Goal: Communication & Community: Participate in discussion

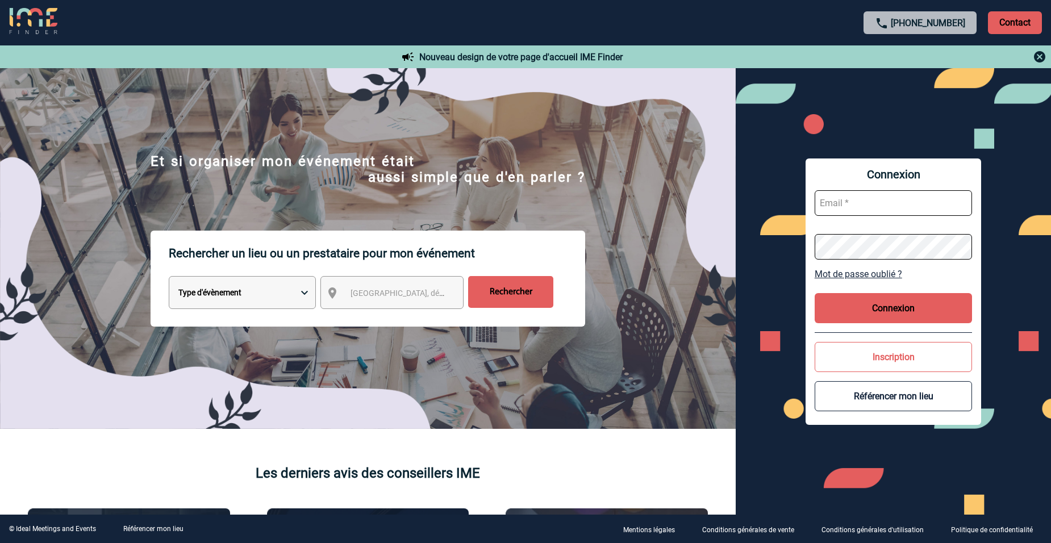
click at [856, 207] on input "text" at bounding box center [893, 203] width 158 height 26
click at [827, 203] on input "text" at bounding box center [893, 203] width 158 height 26
type input "virginie.goullianne@albea-patrimoine.com"
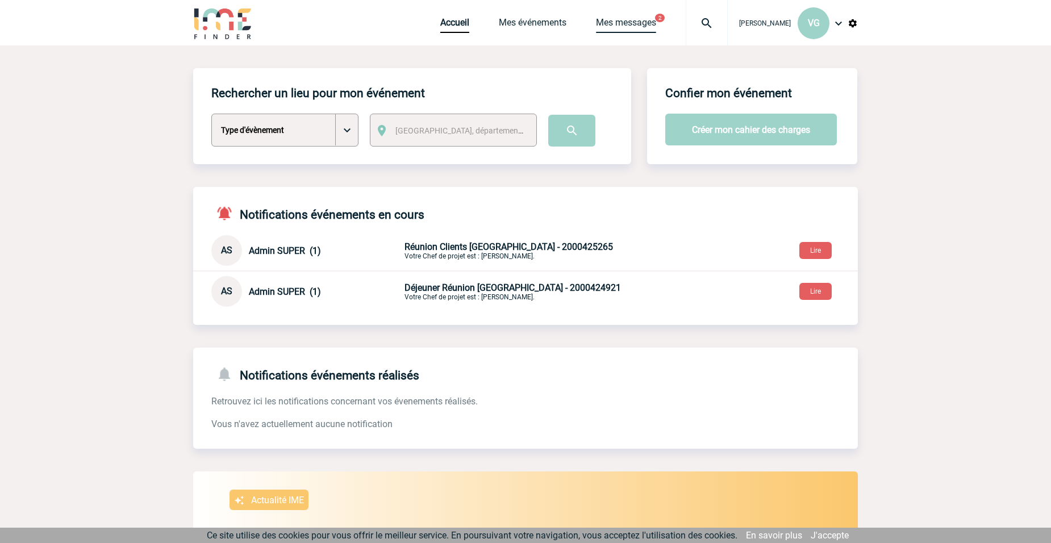
click at [610, 17] on link "Mes messages" at bounding box center [626, 25] width 60 height 16
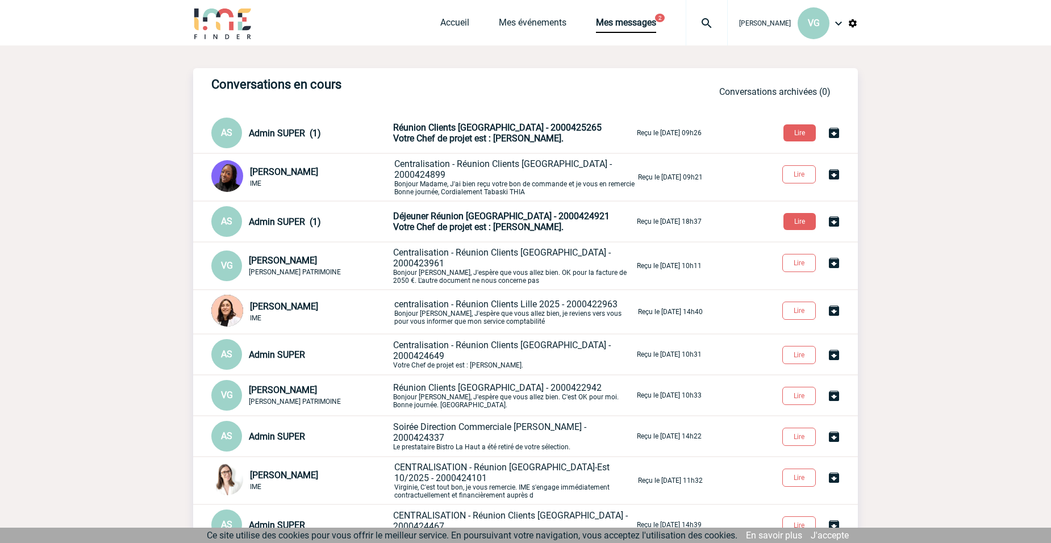
click at [505, 217] on span "Déjeuner Réunion [GEOGRAPHIC_DATA] - 2000424921" at bounding box center [501, 216] width 216 height 11
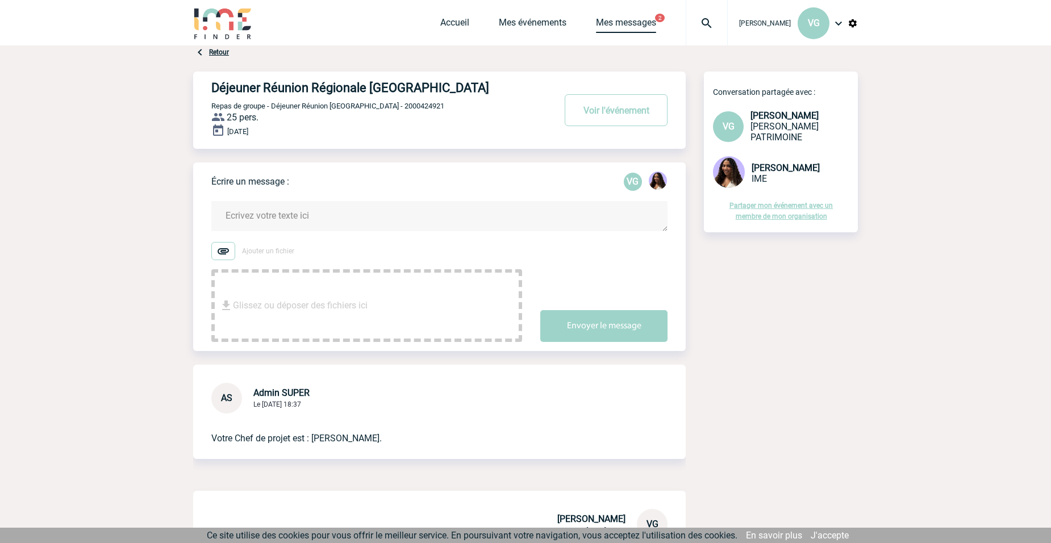
click at [613, 21] on link "Mes messages" at bounding box center [626, 25] width 60 height 16
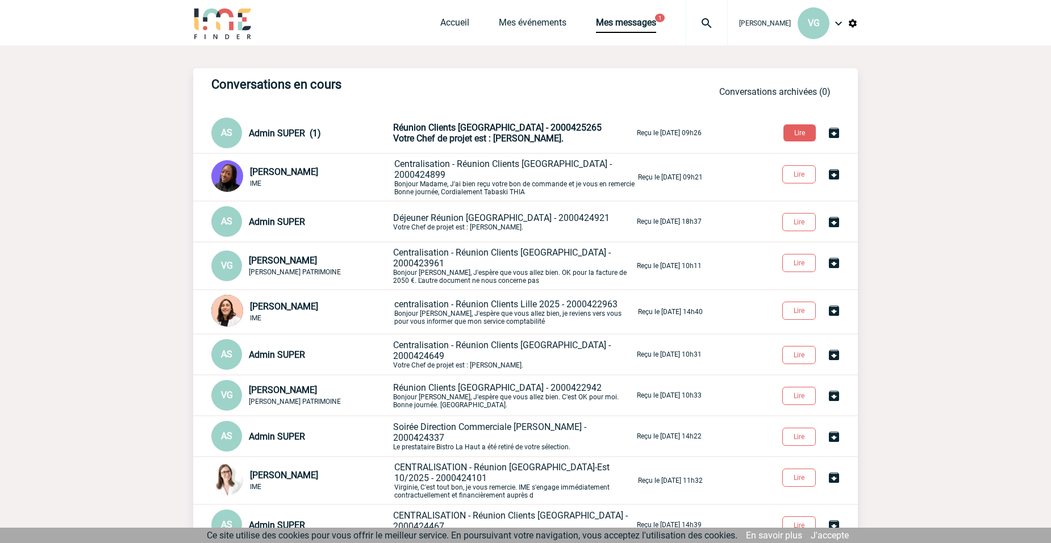
click at [489, 127] on span "Réunion Clients Marseille - 2000425265" at bounding box center [497, 127] width 208 height 11
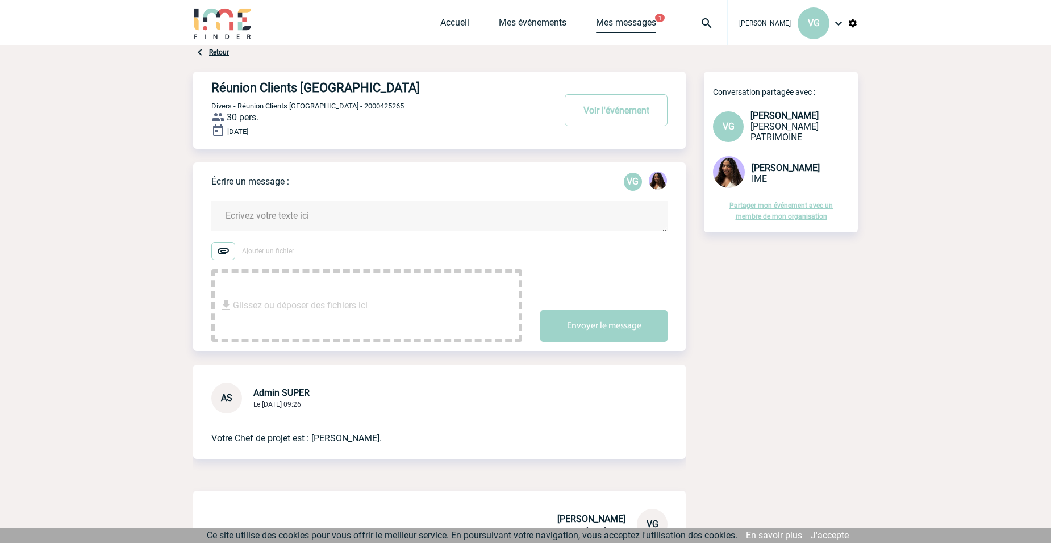
click at [627, 24] on link "Mes messages" at bounding box center [626, 25] width 60 height 16
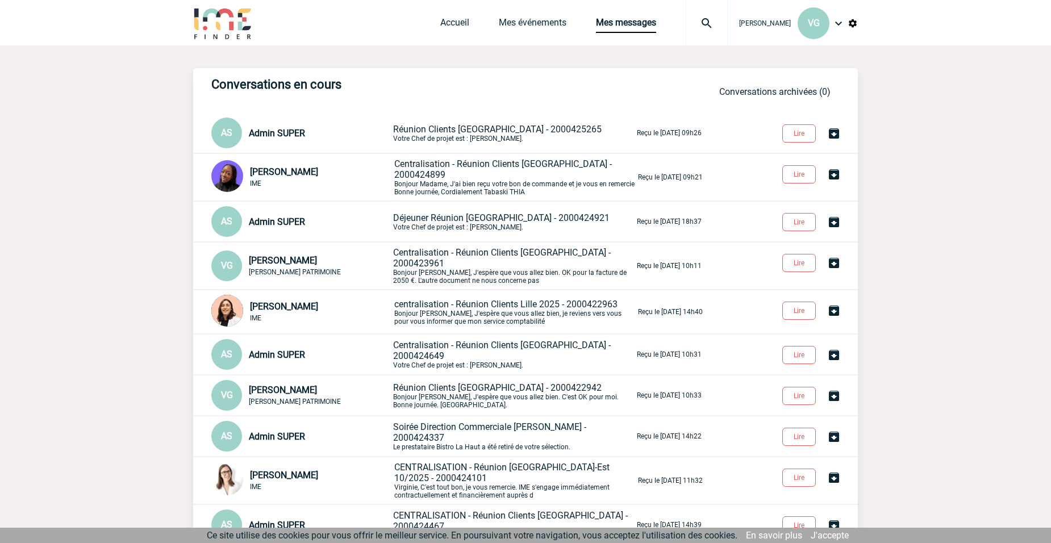
click at [479, 299] on span "centralisation - Réunion Clients Lille 2025 - 2000422963" at bounding box center [505, 304] width 223 height 11
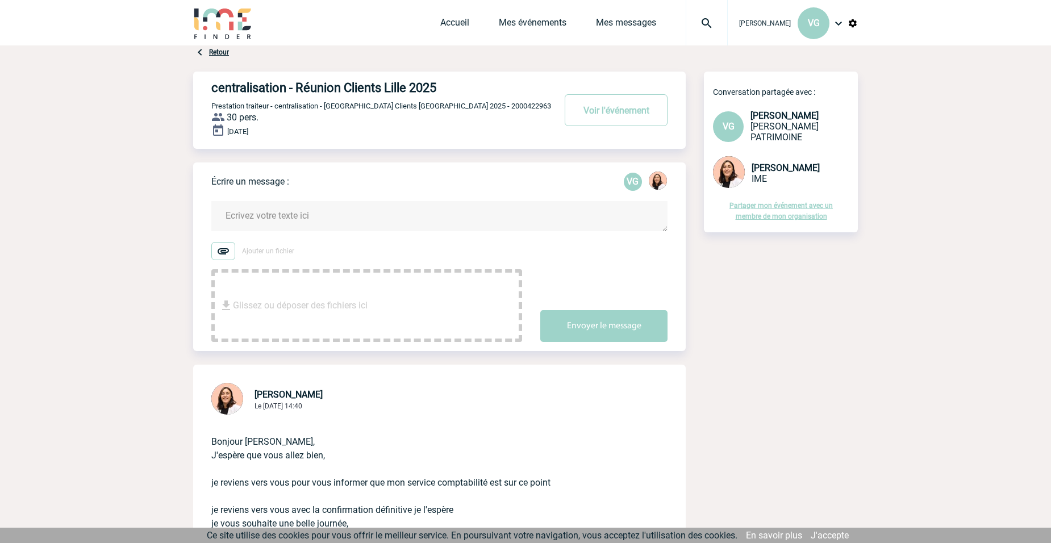
click at [256, 214] on textarea at bounding box center [439, 216] width 456 height 30
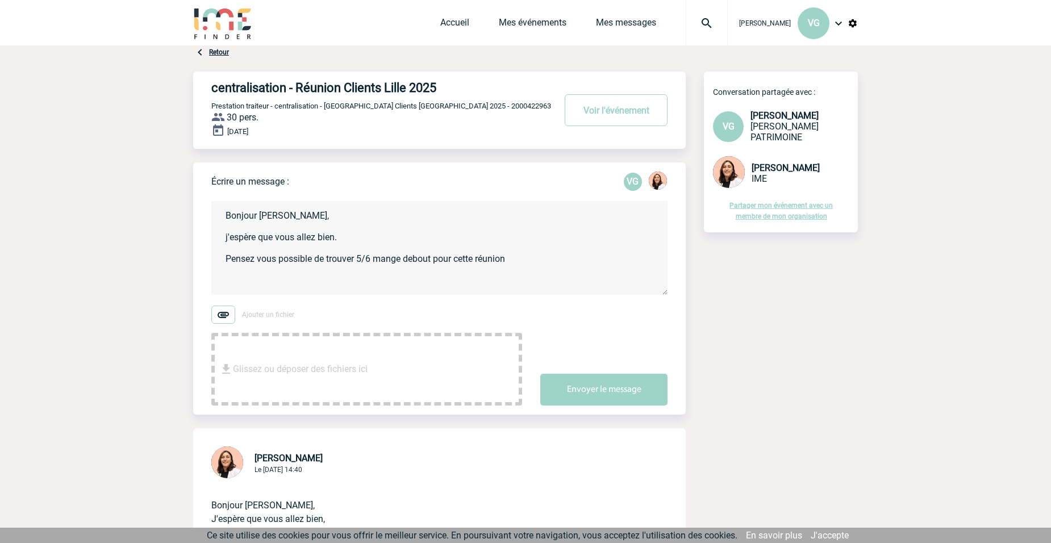
click at [433, 261] on textarea "Bonjour [PERSON_NAME], j'espère que vous allez bien. Pensez vous possible de tr…" at bounding box center [439, 248] width 456 height 94
click at [537, 260] on textarea "Bonjour [PERSON_NAME], j'espère que vous allez bien. Pensez vous possible de tr…" at bounding box center [439, 248] width 456 height 94
click at [227, 241] on textarea "Bonjour [PERSON_NAME], j'espère que vous allez bien. Pensez vous possible de tr…" at bounding box center [439, 248] width 456 height 94
click at [559, 256] on textarea "Bonjour [PERSON_NAME], J'espère que vous allez bien. Pensez vous possible de tr…" at bounding box center [439, 248] width 456 height 94
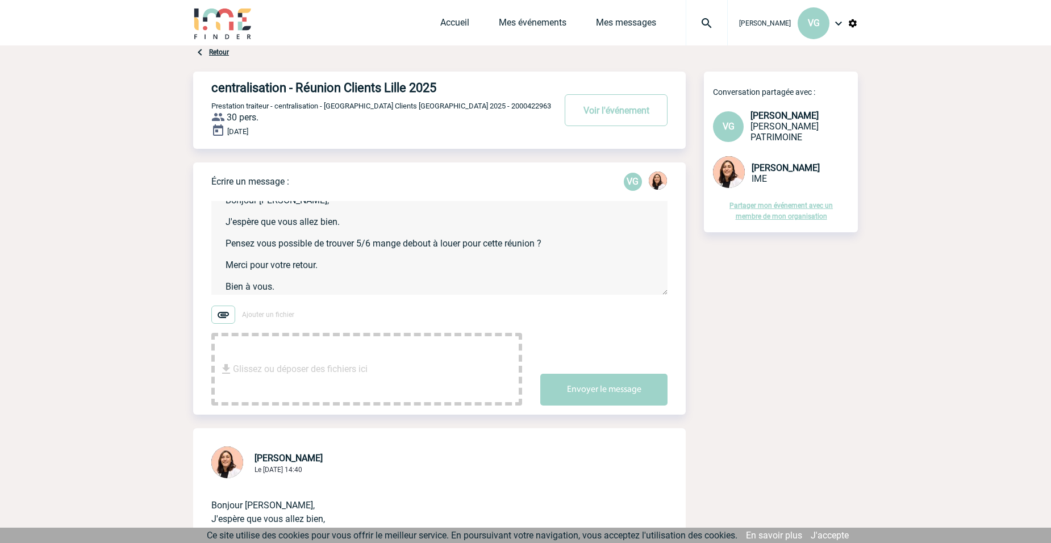
scroll to position [35, 0]
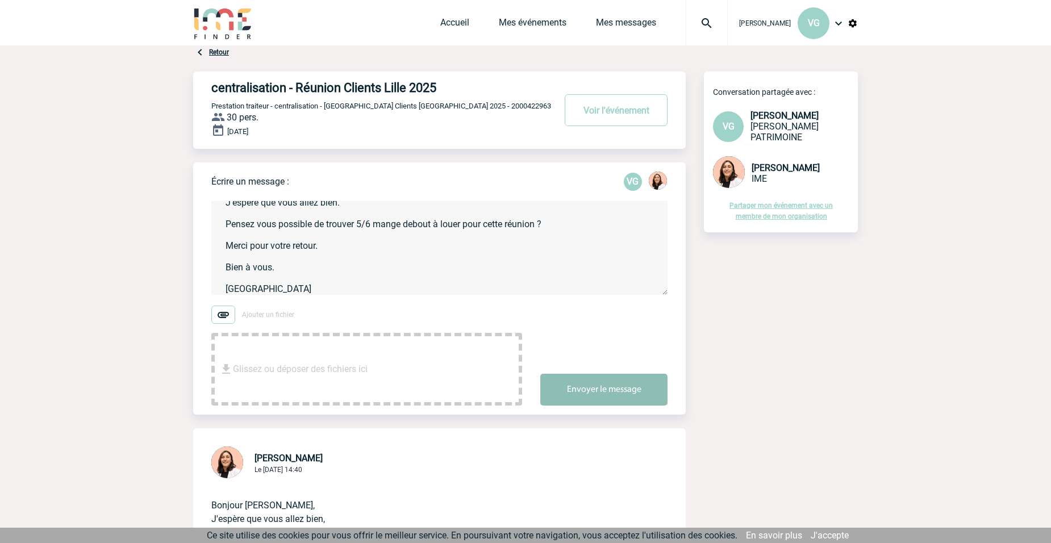
type textarea "Bonjour [PERSON_NAME], J'espère que vous allez bien. Pensez vous possible de tr…"
click at [609, 392] on button "Envoyer le message" at bounding box center [603, 390] width 127 height 32
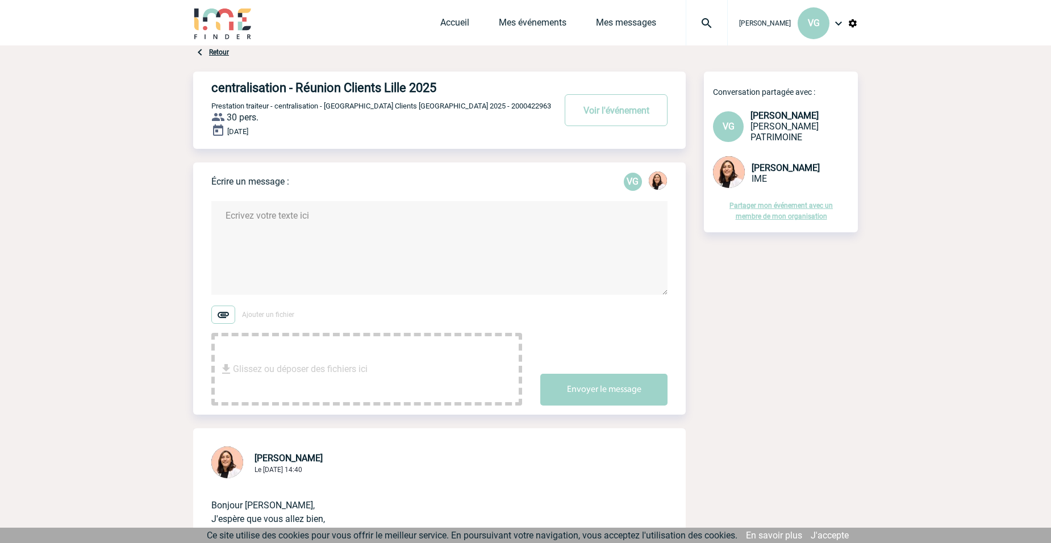
scroll to position [0, 0]
